Goal: Information Seeking & Learning: Find specific fact

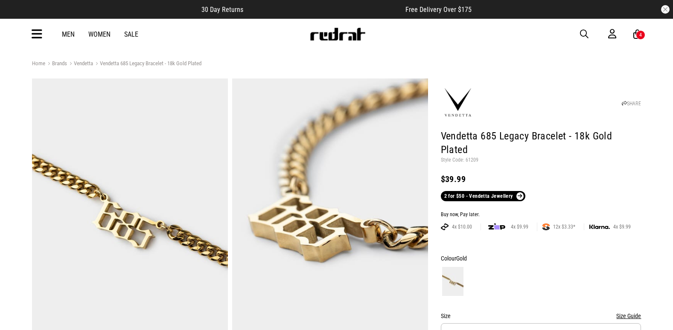
click at [577, 31] on div "Men Women Sale Sign in New Back Footwear Back Mens Back Womens Back Youth & Kid…" at bounding box center [336, 34] width 623 height 31
click at [582, 30] on span "button" at bounding box center [584, 34] width 9 height 10
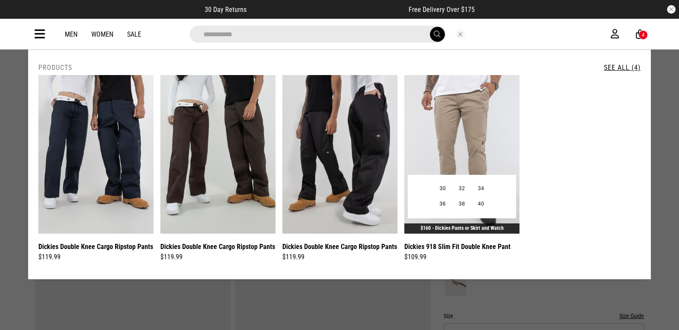
type input "**********"
click at [466, 133] on img at bounding box center [461, 154] width 115 height 159
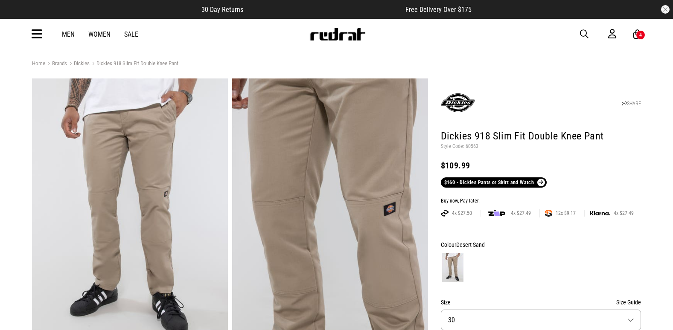
click at [469, 146] on p "Style Code: 60563" at bounding box center [541, 146] width 200 height 7
copy p "60563"
